Goal: Information Seeking & Learning: Learn about a topic

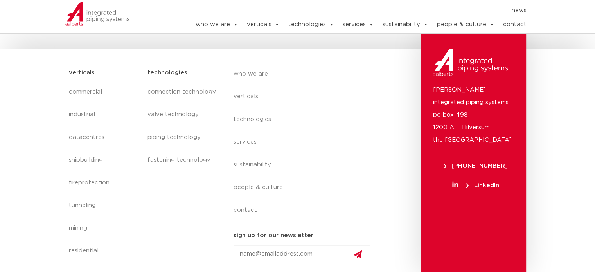
scroll to position [908, 0]
click at [83, 14] on img at bounding box center [97, 13] width 65 height 23
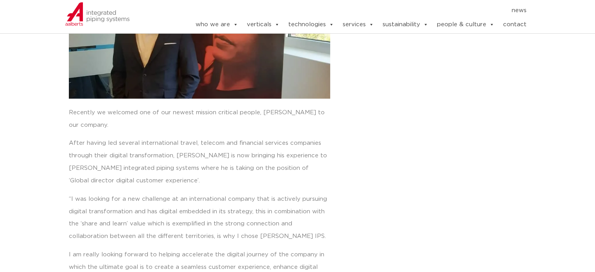
scroll to position [199, 0]
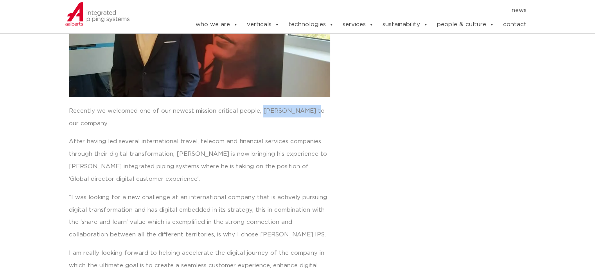
drag, startPoint x: 260, startPoint y: 109, endPoint x: 306, endPoint y: 107, distance: 45.8
click at [306, 107] on p "Recently we welcomed one of our newest mission critical people, [PERSON_NAME] t…" at bounding box center [200, 117] width 262 height 25
copy p "[PERSON_NAME]"
click at [167, 114] on p "Recently we welcomed one of our newest mission critical people, [PERSON_NAME] t…" at bounding box center [200, 117] width 262 height 25
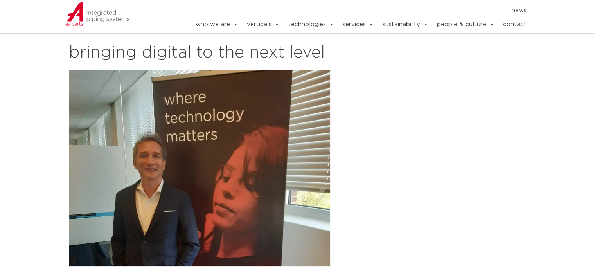
scroll to position [26, 0]
